Goal: Task Accomplishment & Management: Manage account settings

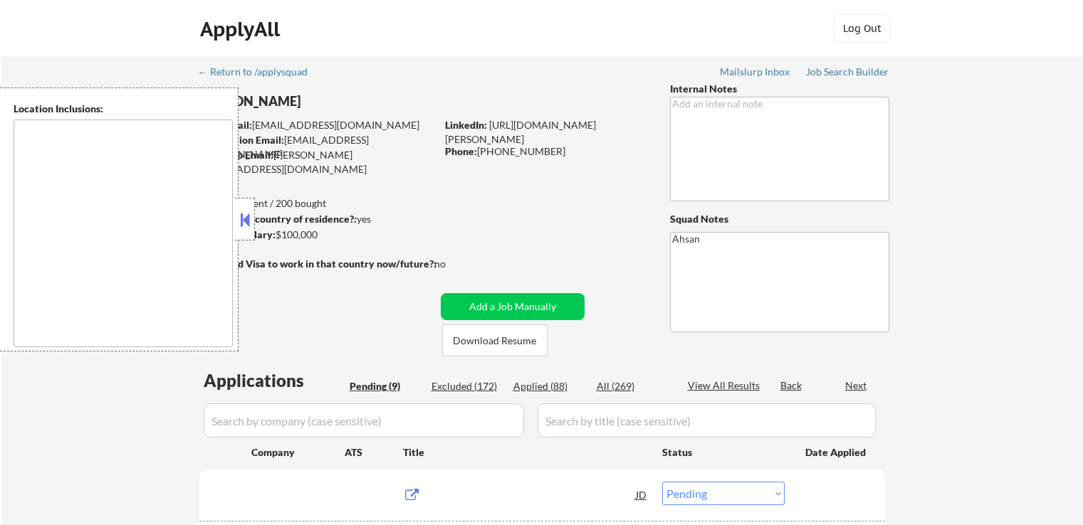
select select ""pending""
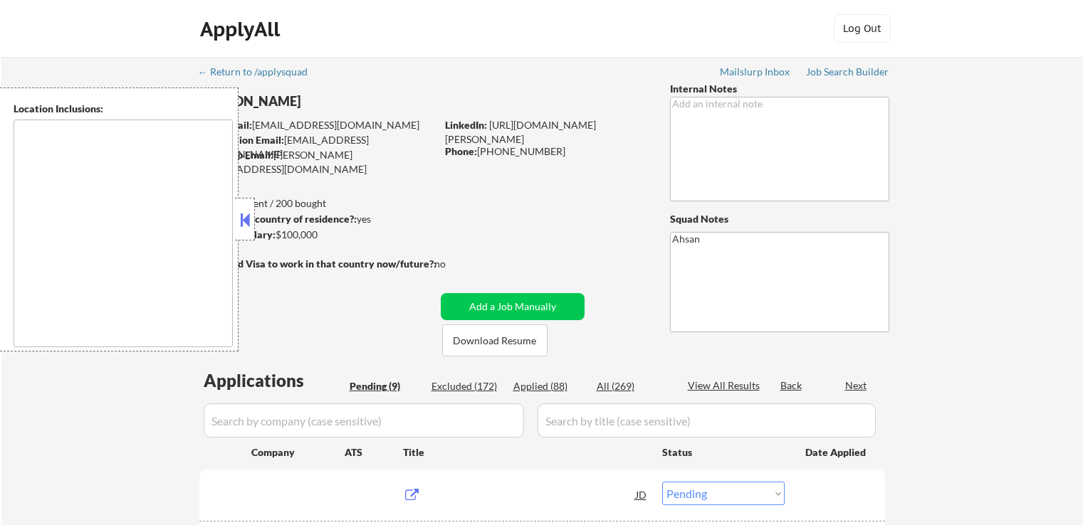
select select ""pending""
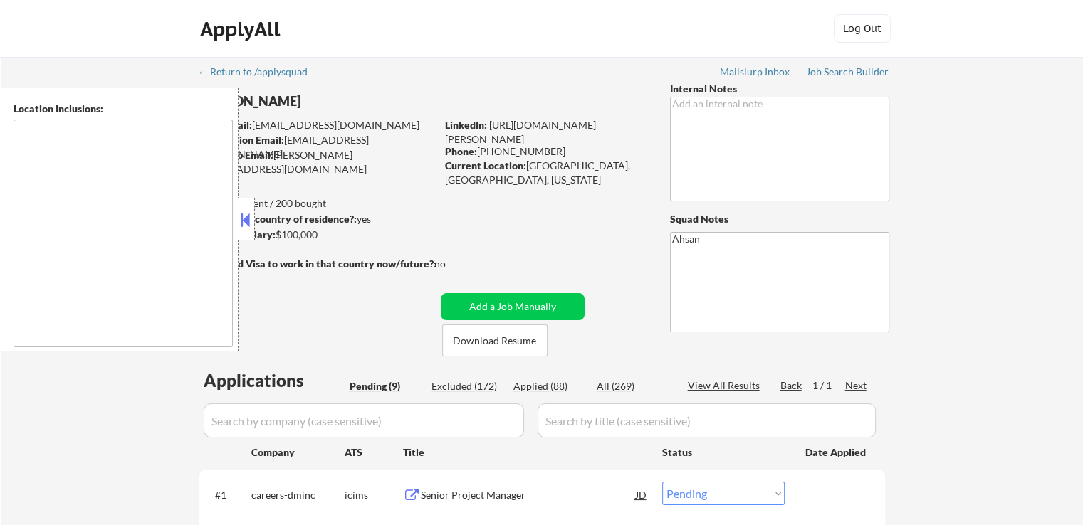
click at [249, 227] on button at bounding box center [245, 219] width 16 height 21
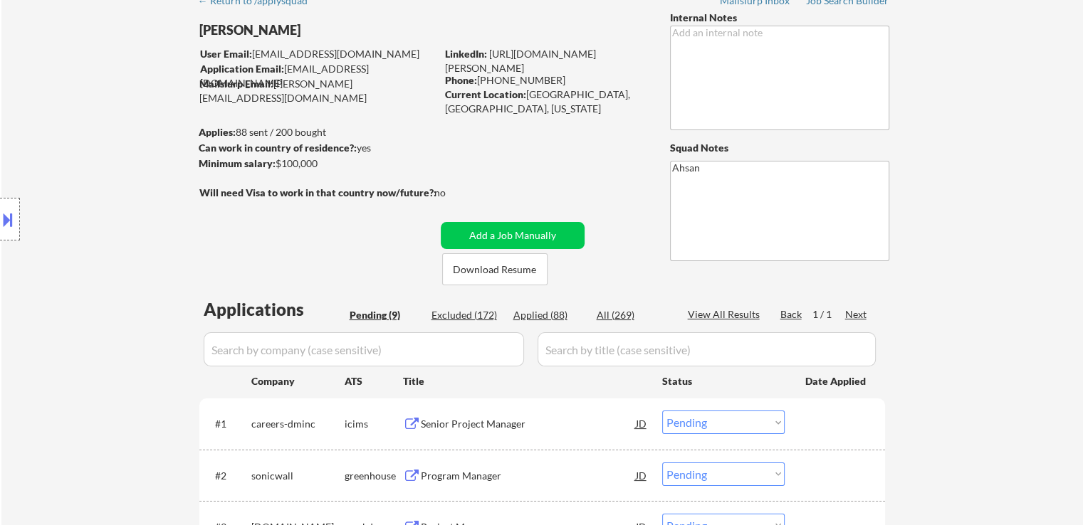
click at [294, 211] on div "← Return to /applysquad Mailslurp Inbox Job Search Builder [PERSON_NAME] User E…" at bounding box center [542, 469] width 711 height 967
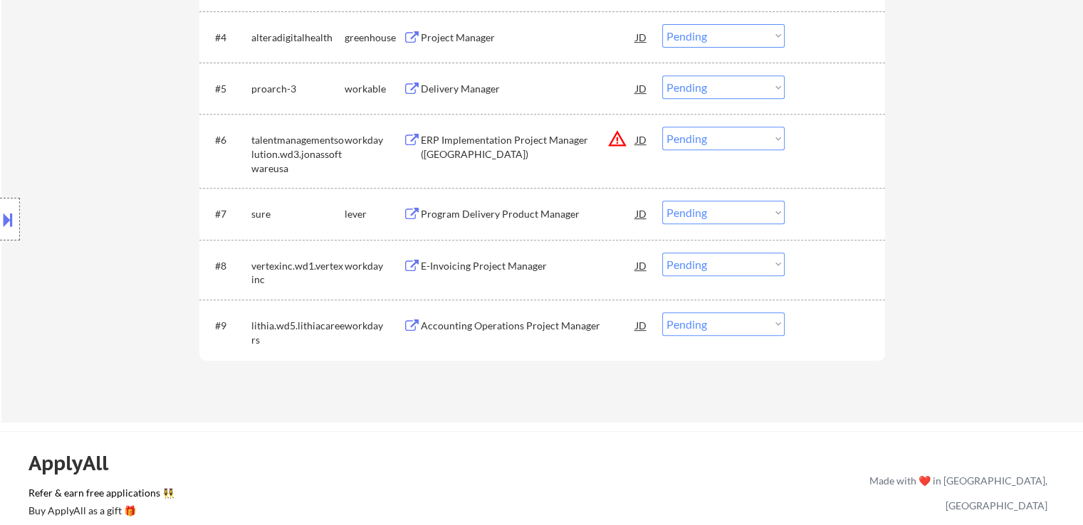
scroll to position [641, 0]
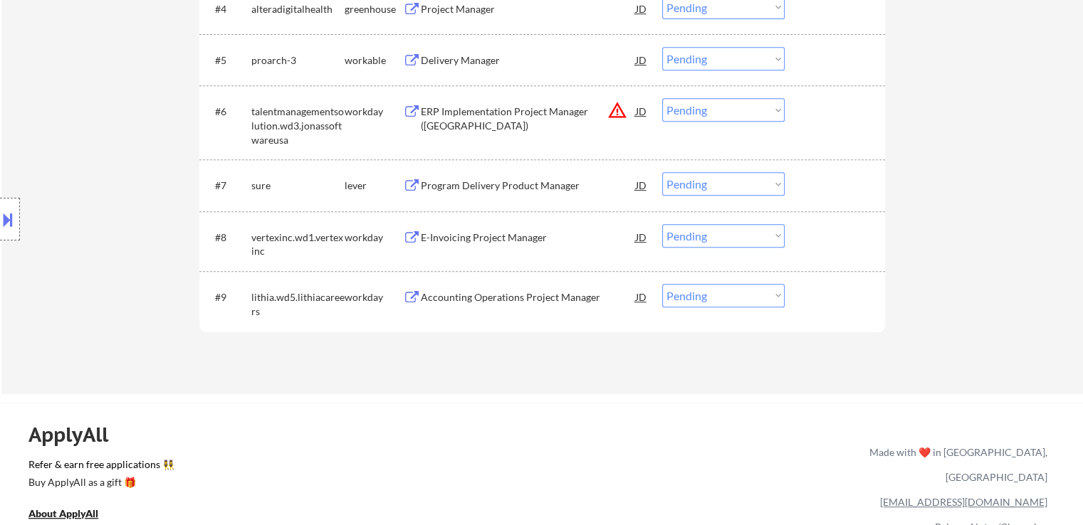
click at [615, 114] on button "warning_amber" at bounding box center [617, 110] width 20 height 20
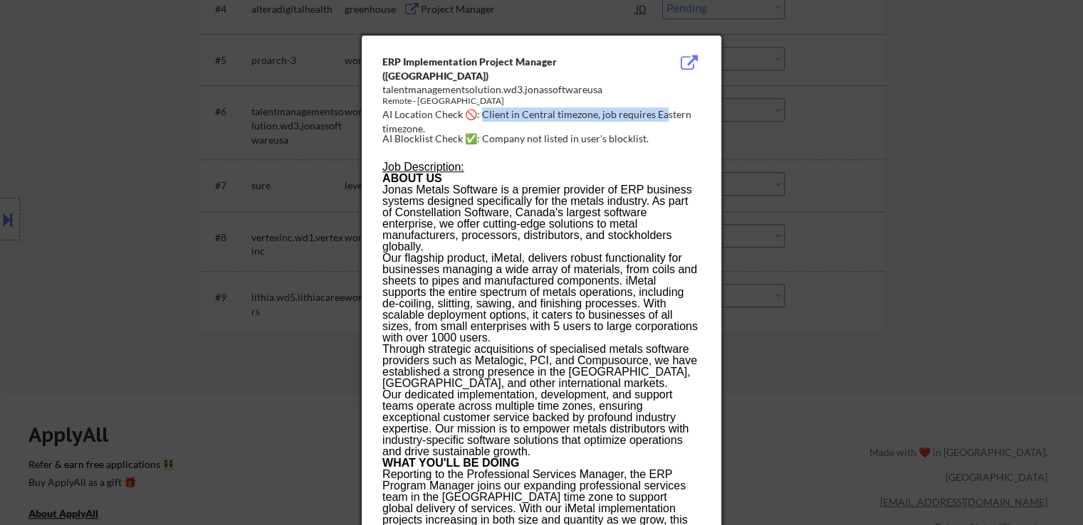
drag, startPoint x: 483, startPoint y: 115, endPoint x: 663, endPoint y: 108, distance: 179.6
click at [663, 108] on div "AI Location Check 🚫: Client in Central timezone, job requires Eastern timezone." at bounding box center [544, 122] width 324 height 28
click at [669, 130] on div "AI Location Check 🚫: Client in Central timezone, job requires Eastern timezone." at bounding box center [544, 122] width 324 height 28
click at [895, 144] on div at bounding box center [541, 262] width 1083 height 525
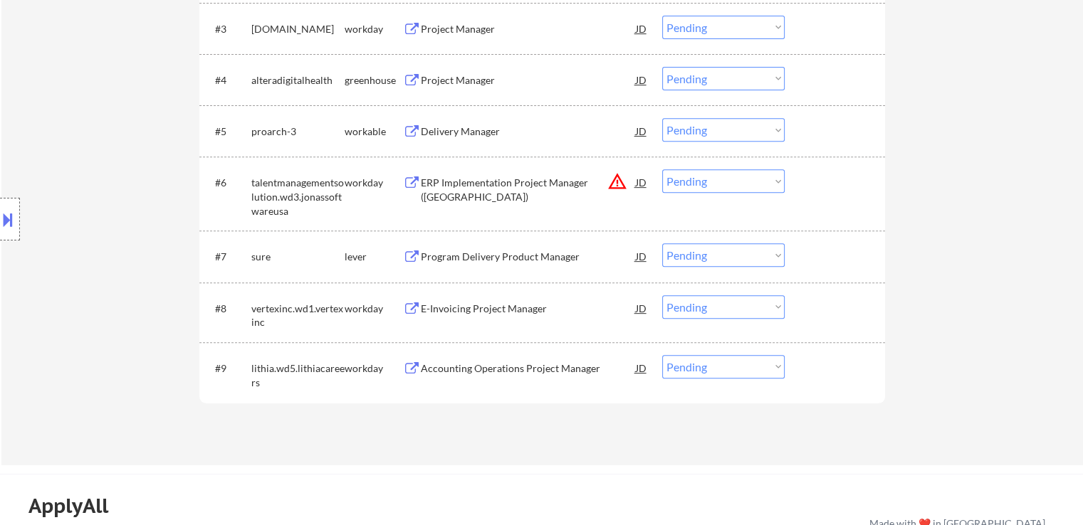
scroll to position [498, 0]
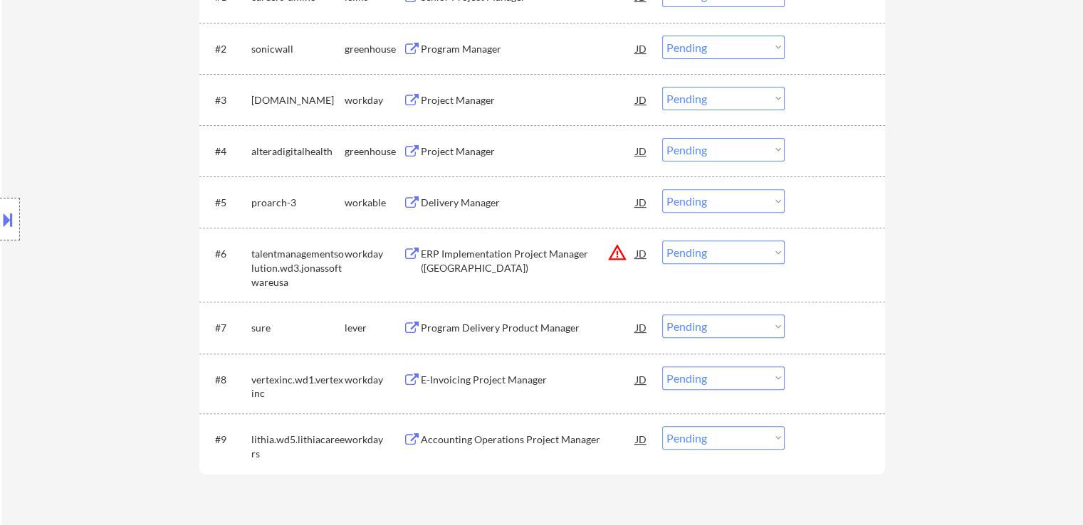
click at [440, 160] on div "Project Manager" at bounding box center [528, 151] width 215 height 26
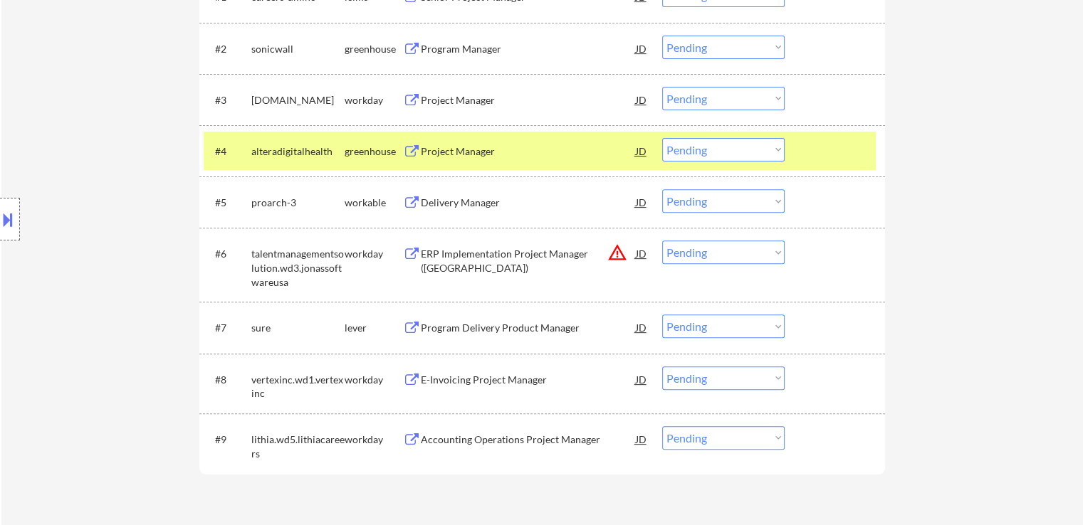
click at [430, 46] on div "Program Manager" at bounding box center [528, 49] width 215 height 14
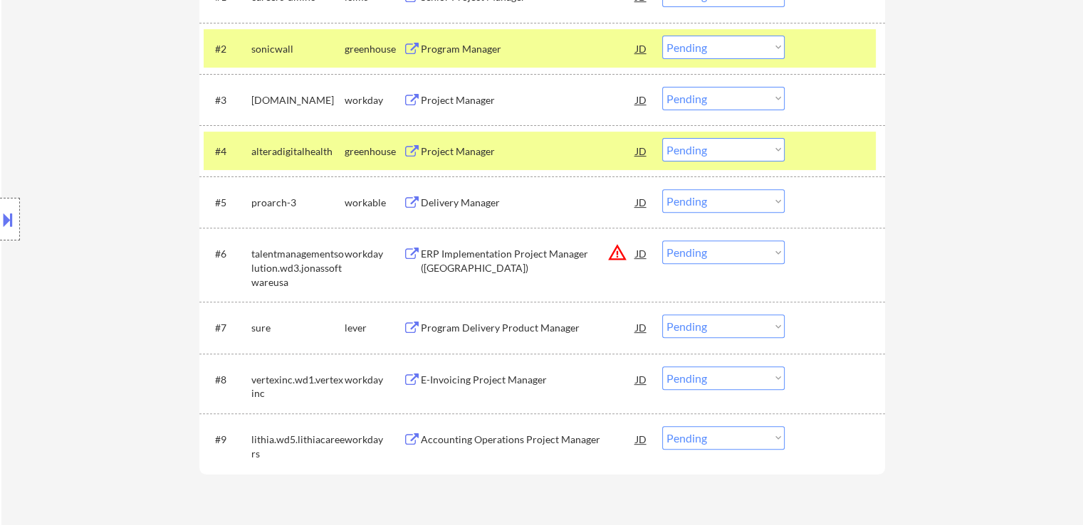
scroll to position [356, 0]
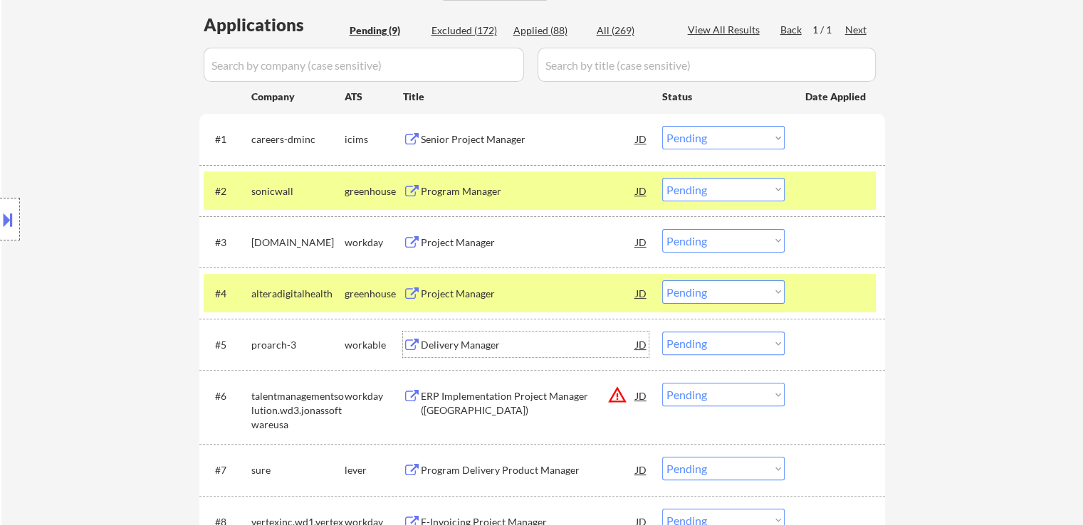
click at [468, 347] on div "Delivery Manager" at bounding box center [528, 345] width 215 height 14
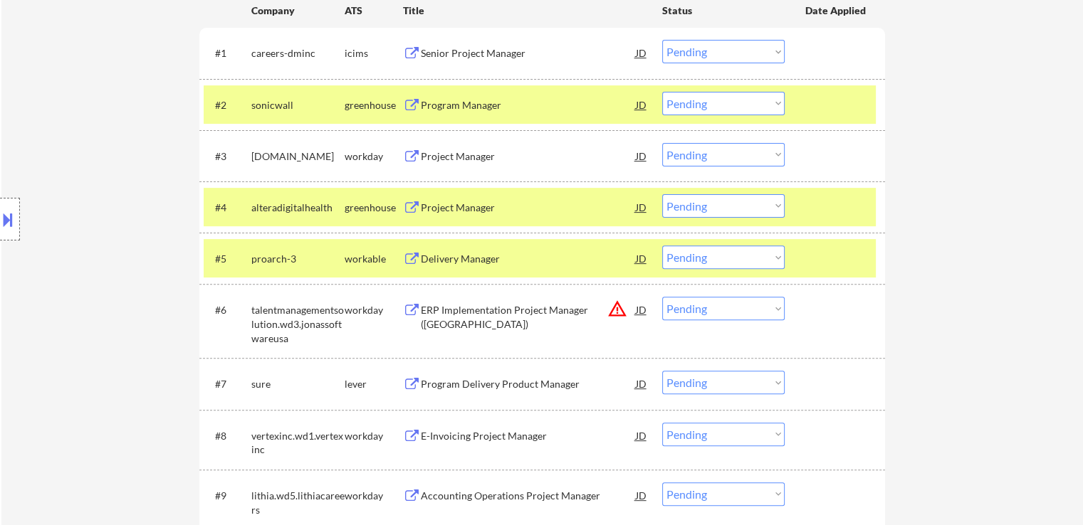
scroll to position [498, 0]
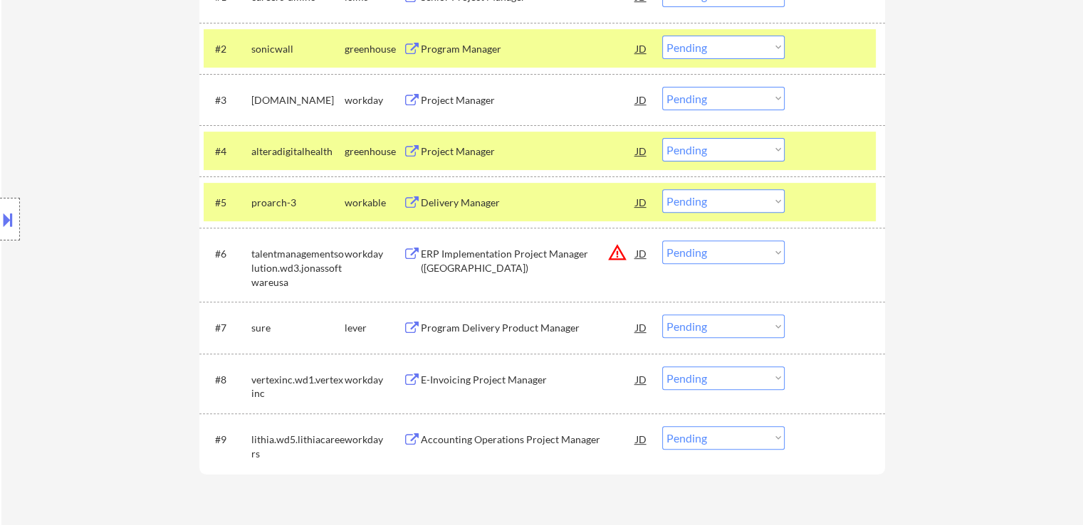
click at [503, 329] on div "Program Delivery Product Manager" at bounding box center [528, 328] width 215 height 14
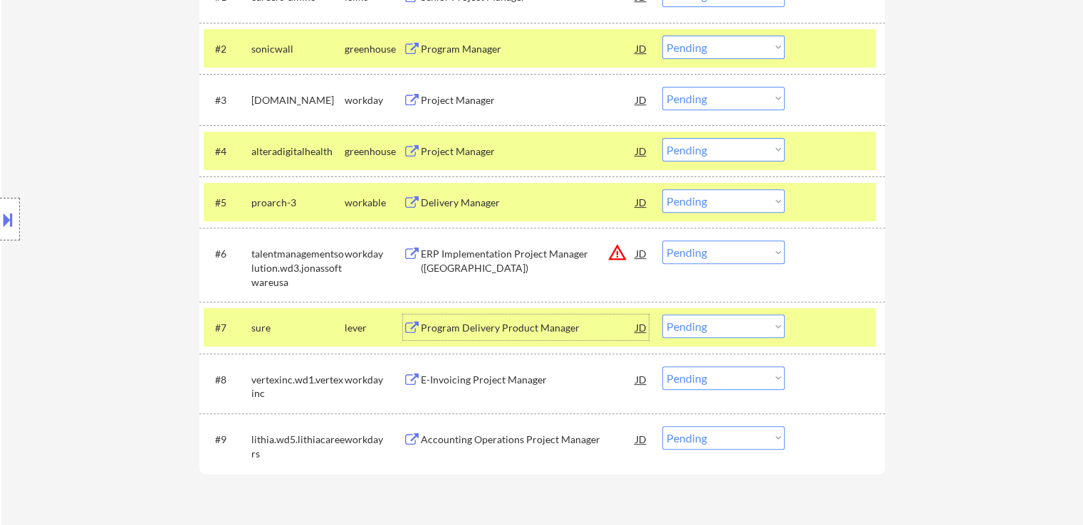
click at [0, 217] on button at bounding box center [8, 219] width 16 height 23
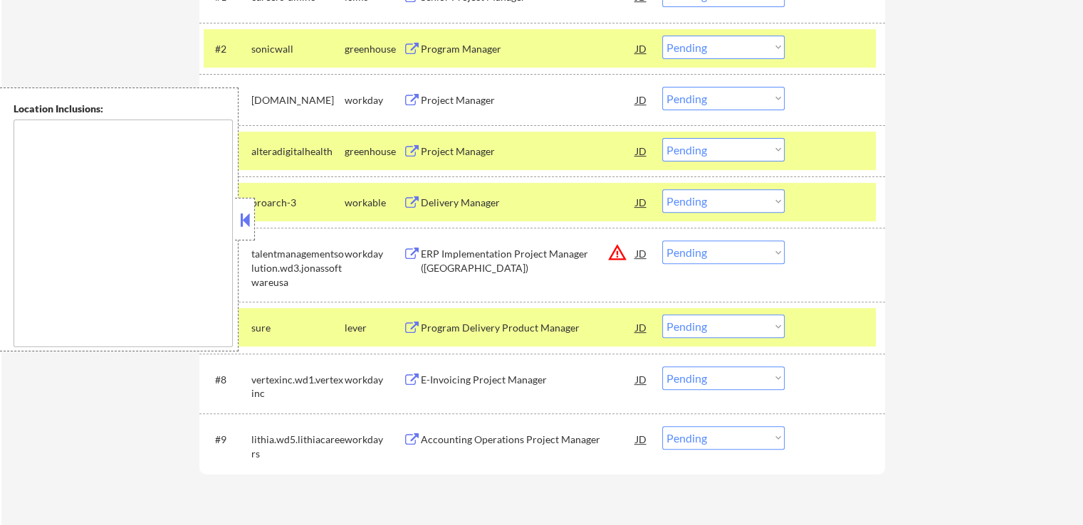
click at [246, 223] on button at bounding box center [245, 219] width 16 height 21
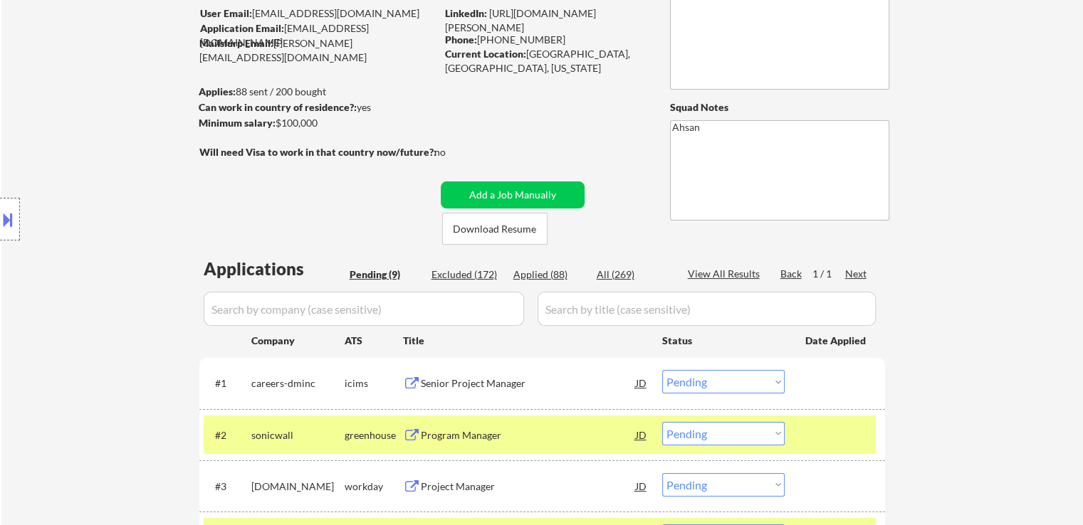
scroll to position [0, 0]
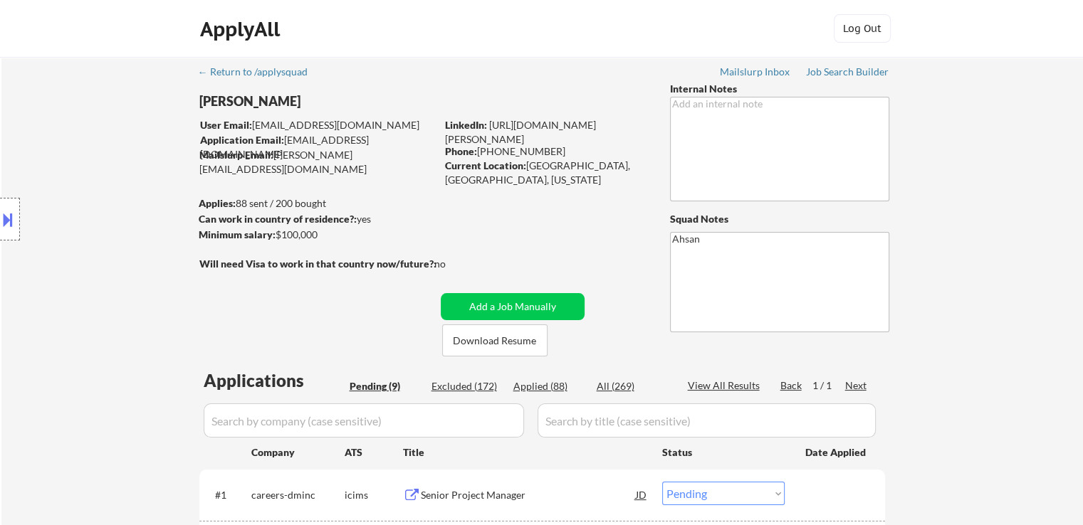
drag, startPoint x: 330, startPoint y: 229, endPoint x: 278, endPoint y: 232, distance: 52.8
click at [278, 232] on div "Minimum salary: $100,000" at bounding box center [317, 235] width 237 height 14
copy div "$100,000"
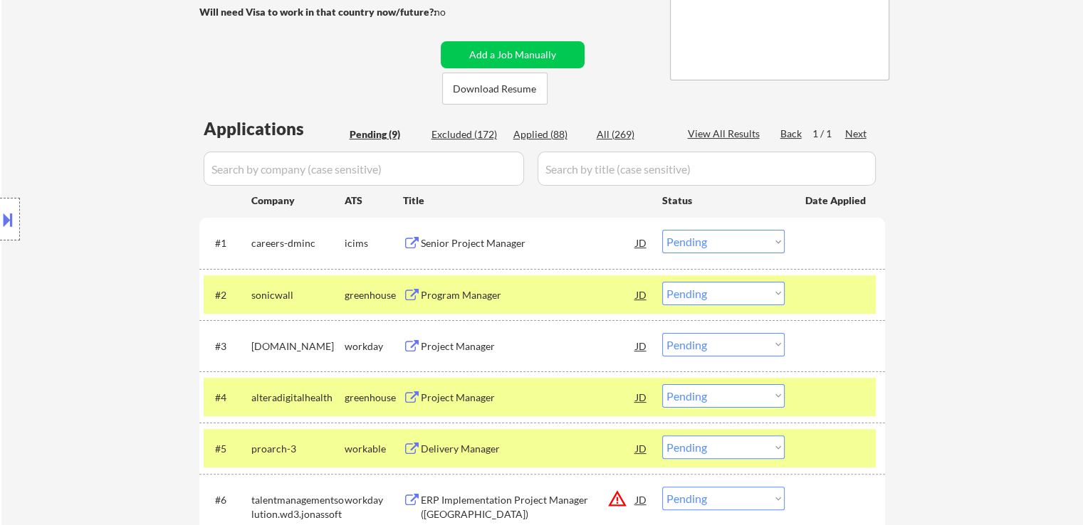
scroll to position [285, 0]
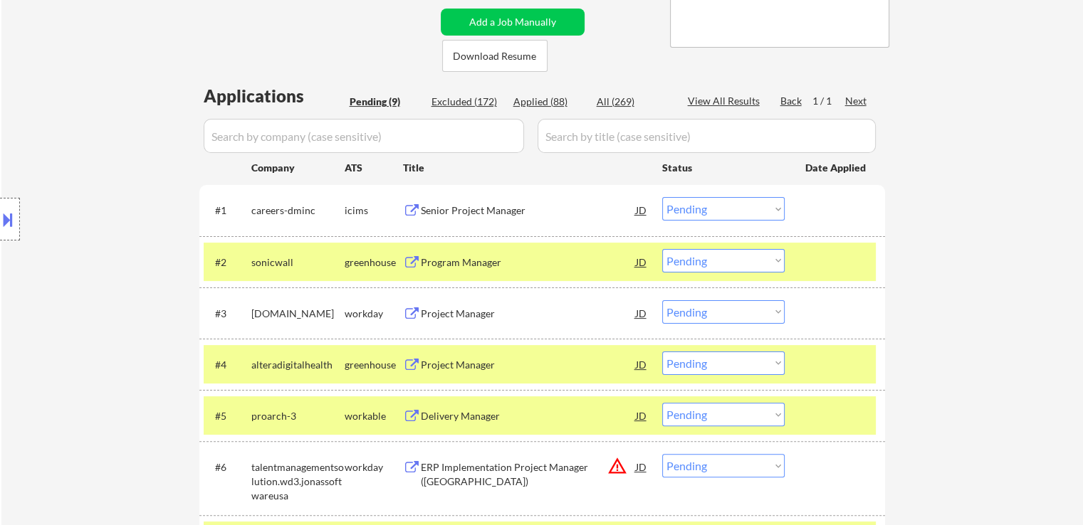
click at [738, 257] on select "Choose an option... Pending Applied Excluded (Questions) Excluded (Expired) Exc…" at bounding box center [723, 260] width 122 height 23
click at [662, 249] on select "Choose an option... Pending Applied Excluded (Questions) Excluded (Expired) Exc…" at bounding box center [723, 260] width 122 height 23
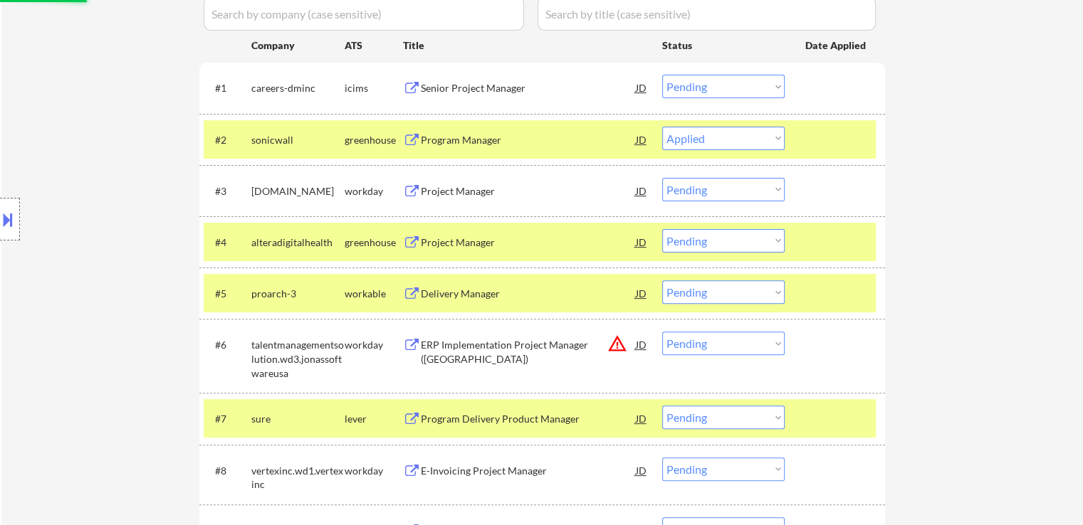
scroll to position [498, 0]
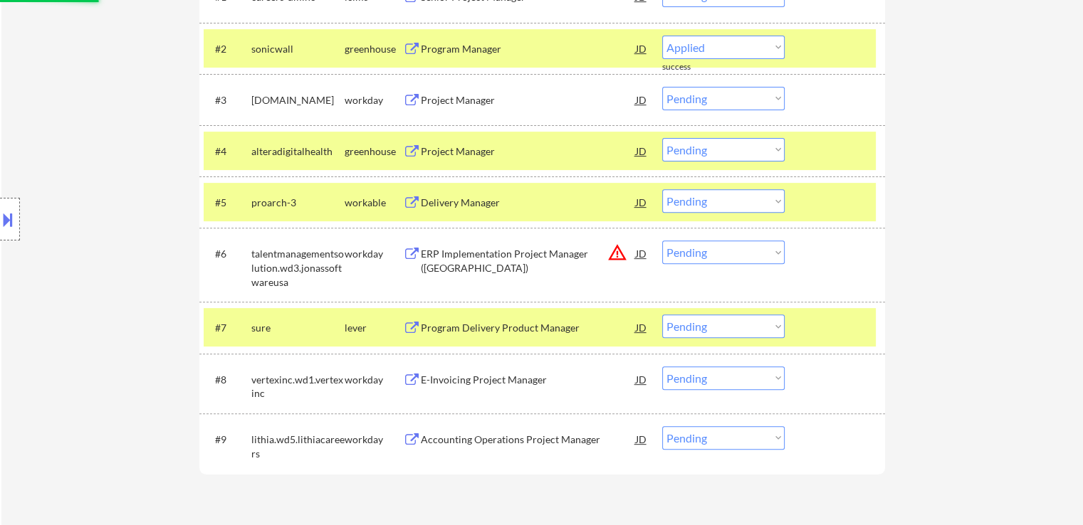
select select ""pending""
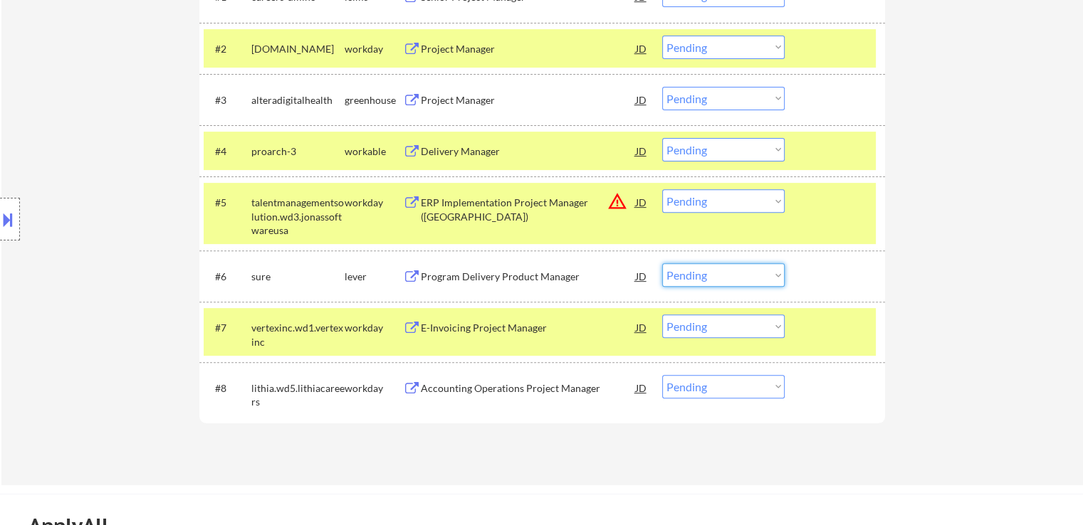
drag, startPoint x: 695, startPoint y: 269, endPoint x: 696, endPoint y: 283, distance: 13.6
click at [697, 269] on select "Choose an option... Pending Applied Excluded (Questions) Excluded (Expired) Exc…" at bounding box center [723, 274] width 122 height 23
click at [662, 263] on select "Choose an option... Pending Applied Excluded (Questions) Excluded (Expired) Exc…" at bounding box center [723, 274] width 122 height 23
select select ""pending""
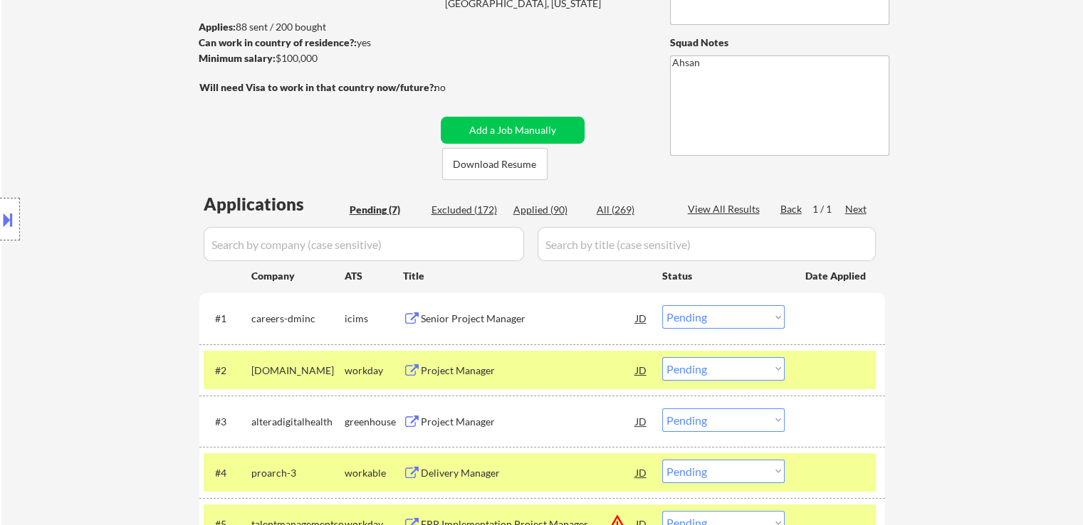
scroll to position [142, 0]
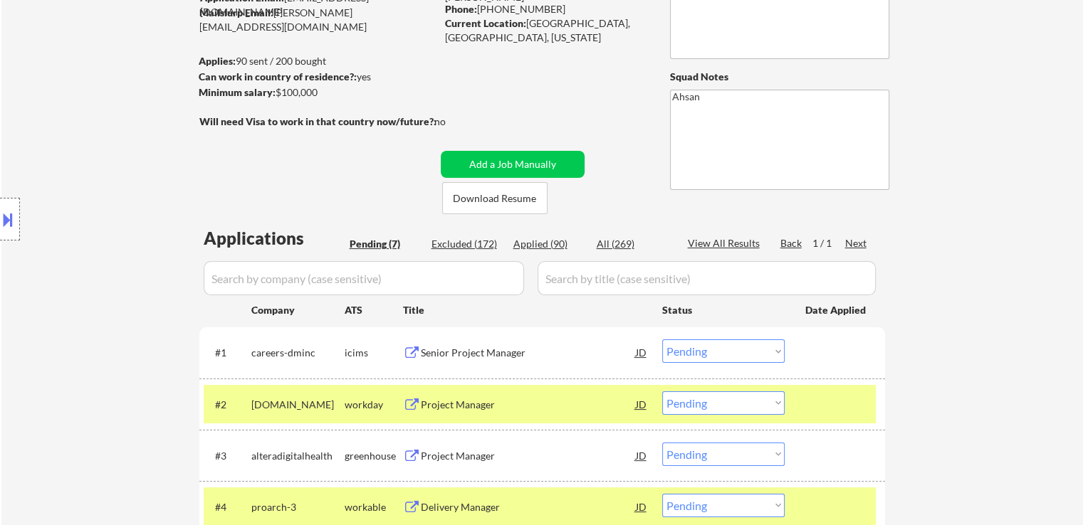
click at [128, 242] on div "Location Inclusions:" at bounding box center [127, 220] width 255 height 264
